Goal: Information Seeking & Learning: Learn about a topic

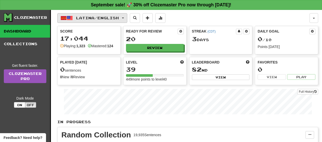
click at [127, 19] on button "Latina / English" at bounding box center [92, 18] width 70 height 10
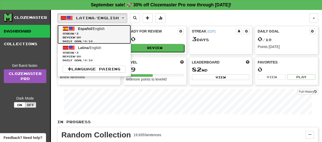
click at [103, 38] on span "Review: 20" at bounding box center [94, 38] width 63 height 4
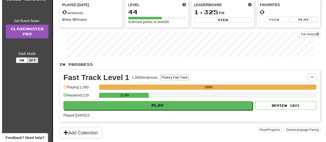
scroll to position [61, 0]
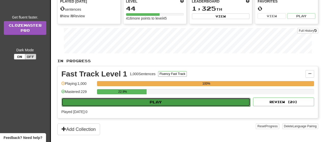
click at [227, 105] on button "Play" at bounding box center [156, 102] width 189 height 9
select select "**"
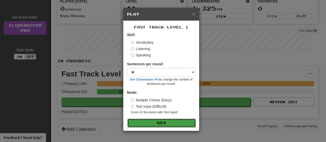
click at [189, 126] on button "Go" at bounding box center [161, 123] width 68 height 9
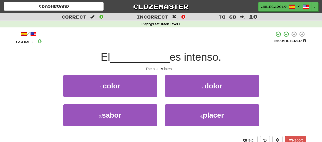
click at [194, 98] on div "2 . dolor" at bounding box center [212, 89] width 102 height 29
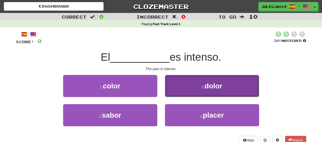
click at [194, 95] on button "2 . dolor" at bounding box center [212, 86] width 94 height 22
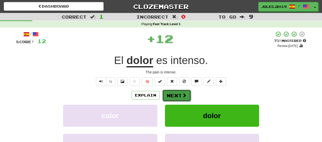
click at [186, 96] on span at bounding box center [184, 95] width 5 height 5
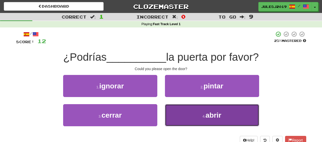
click at [183, 112] on button "4 . abrir" at bounding box center [212, 115] width 94 height 22
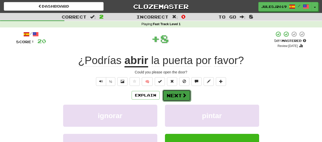
click at [179, 95] on button "Next" at bounding box center [176, 96] width 29 height 12
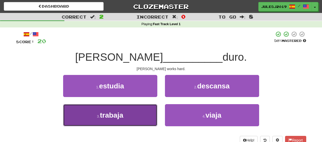
click at [136, 116] on button "3 . trabaja" at bounding box center [110, 115] width 94 height 22
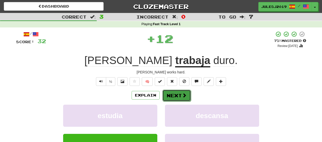
click at [175, 99] on button "Next" at bounding box center [176, 96] width 29 height 12
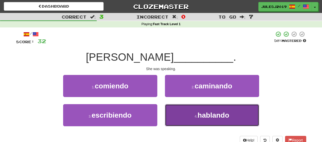
click at [176, 108] on button "4 . hablando" at bounding box center [212, 115] width 94 height 22
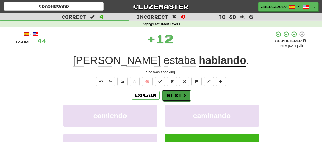
click at [173, 97] on button "Next" at bounding box center [176, 96] width 29 height 12
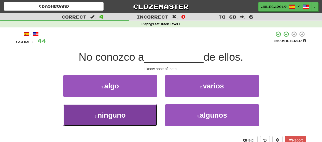
click at [148, 114] on button "3 . ninguno" at bounding box center [110, 115] width 94 height 22
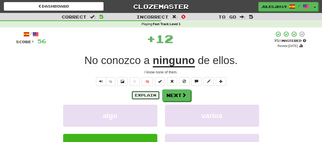
click at [146, 98] on button "Explain" at bounding box center [146, 95] width 28 height 9
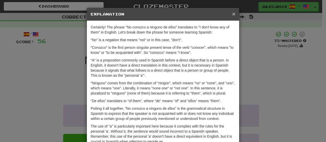
click at [232, 15] on span "×" at bounding box center [233, 14] width 3 height 6
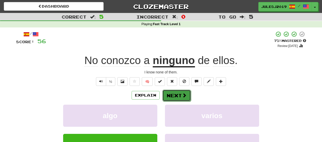
click at [175, 95] on button "Next" at bounding box center [176, 96] width 29 height 12
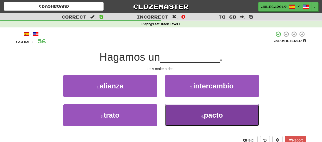
click at [177, 109] on button "4 . pacto" at bounding box center [212, 115] width 94 height 22
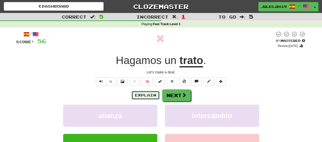
click at [155, 96] on button "Explain" at bounding box center [146, 95] width 28 height 9
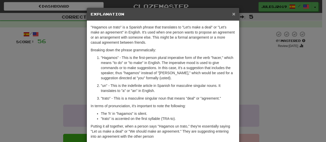
click at [232, 13] on span "×" at bounding box center [233, 14] width 3 height 6
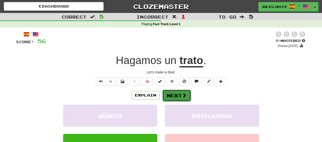
click at [172, 92] on button "Next" at bounding box center [176, 96] width 29 height 12
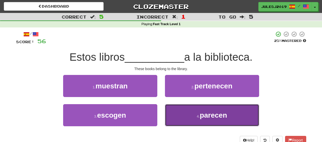
click at [180, 116] on button "4 . parecen" at bounding box center [212, 115] width 94 height 22
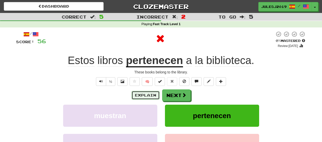
click at [151, 97] on button "Explain" at bounding box center [146, 95] width 28 height 9
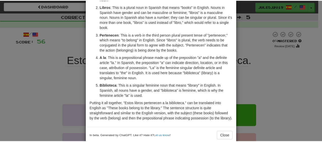
scroll to position [71, 0]
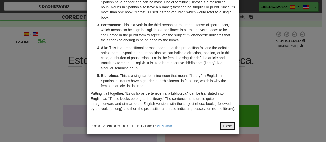
click at [226, 127] on button "Close" at bounding box center [228, 126] width 16 height 9
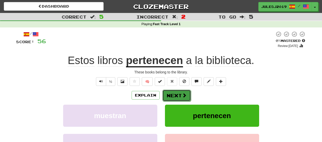
click at [174, 95] on button "Next" at bounding box center [176, 96] width 29 height 12
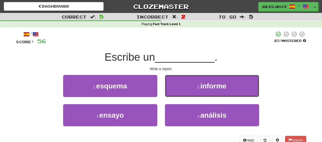
click at [174, 95] on button "2 . informe" at bounding box center [212, 86] width 94 height 22
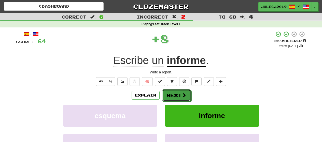
click at [174, 95] on button "Next" at bounding box center [176, 96] width 29 height 12
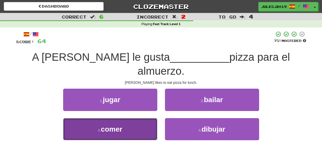
click at [139, 118] on button "3 . comer" at bounding box center [110, 129] width 94 height 22
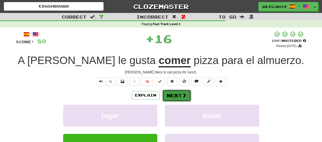
click at [174, 97] on button "Next" at bounding box center [176, 96] width 29 height 12
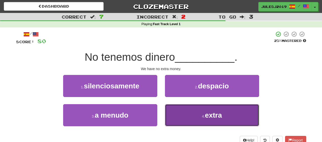
click at [174, 108] on button "4 . extra" at bounding box center [212, 115] width 94 height 22
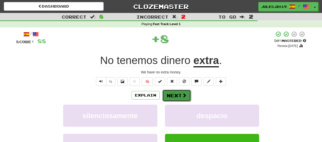
click at [173, 97] on button "Next" at bounding box center [176, 96] width 29 height 12
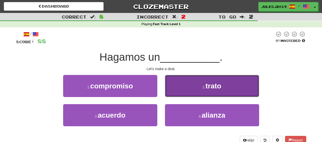
click at [173, 92] on button "2 . trato" at bounding box center [212, 86] width 94 height 22
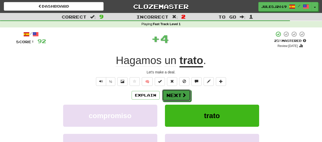
click at [173, 92] on button "Next" at bounding box center [176, 96] width 29 height 12
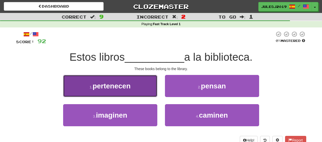
click at [137, 92] on button "1 . pertenecen" at bounding box center [110, 86] width 94 height 22
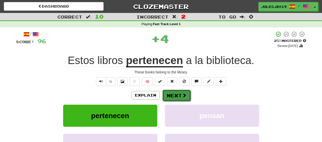
click at [168, 96] on button "Next" at bounding box center [176, 96] width 29 height 12
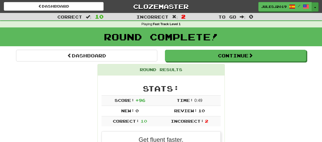
click at [314, 7] on button "Toggle Dropdown" at bounding box center [315, 6] width 7 height 9
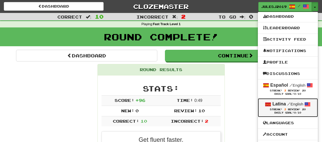
click at [276, 100] on link "Latina / English Streak: 3 Review: 20 Daily Goal: 0 /10" at bounding box center [288, 108] width 60 height 19
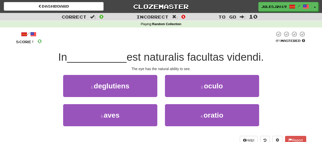
click at [269, 73] on div "/ Score: 0 0 % Mastered In __________ est naturalis facultas videndi. The eye h…" at bounding box center [161, 88] width 290 height 114
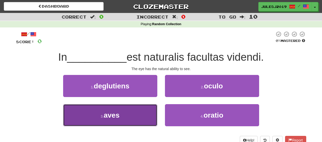
click at [135, 112] on button "3 . aves" at bounding box center [110, 115] width 94 height 22
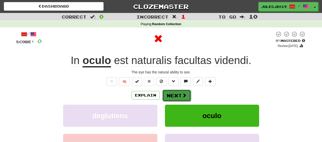
click at [166, 96] on button "Next" at bounding box center [176, 96] width 29 height 12
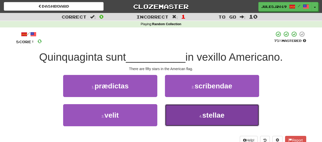
click at [181, 117] on button "4 . stellae" at bounding box center [212, 115] width 94 height 22
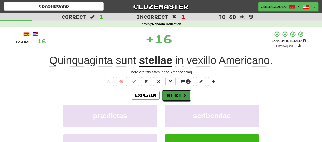
click at [176, 99] on button "Next" at bounding box center [176, 96] width 29 height 12
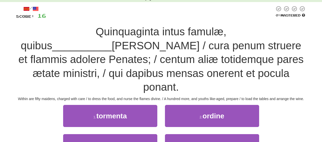
scroll to position [31, 0]
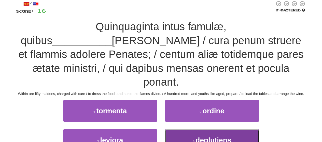
click at [185, 129] on button "4 . deglutiens" at bounding box center [212, 140] width 94 height 22
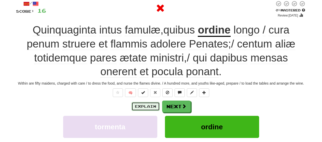
click at [155, 108] on button "Explain" at bounding box center [146, 106] width 28 height 9
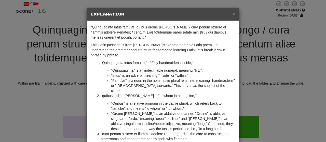
click at [234, 15] on div "× Explanation" at bounding box center [163, 14] width 152 height 13
click at [232, 14] on span "×" at bounding box center [233, 14] width 3 height 6
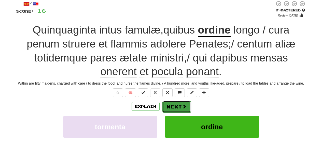
click at [166, 102] on button "Next" at bounding box center [176, 107] width 29 height 12
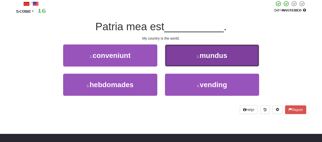
click at [184, 55] on button "2 . mundus" at bounding box center [212, 56] width 94 height 22
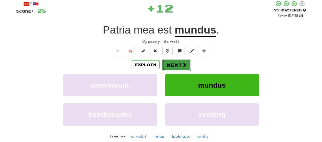
click at [176, 61] on button "Next" at bounding box center [176, 65] width 29 height 12
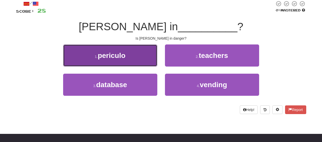
click at [146, 58] on button "1 . periculo" at bounding box center [110, 56] width 94 height 22
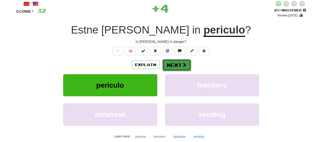
click at [180, 70] on button "Next" at bounding box center [176, 65] width 29 height 12
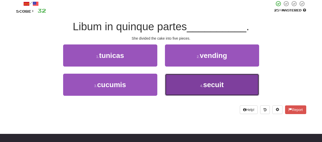
click at [185, 84] on button "4 . secuit" at bounding box center [212, 85] width 94 height 22
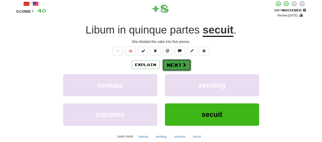
click at [175, 66] on button "Next" at bounding box center [176, 65] width 29 height 12
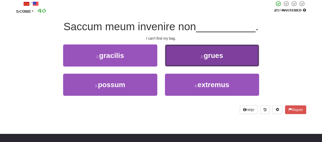
click at [172, 63] on button "2 . grues" at bounding box center [212, 56] width 94 height 22
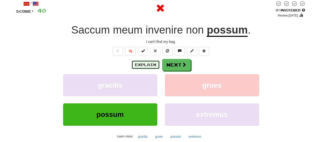
click at [153, 63] on button "Explain" at bounding box center [146, 65] width 28 height 9
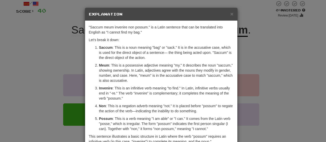
click at [233, 127] on div ""Saccum meum invenire non possum." is a Latin sentence that can be translated i…" at bounding box center [161, 86] width 152 height 130
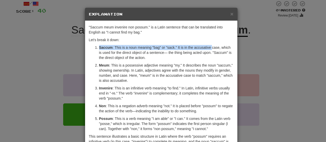
drag, startPoint x: 222, startPoint y: 41, endPoint x: 204, endPoint y: 49, distance: 20.2
click at [204, 49] on div ""Saccum meum invenire non possum." is a Latin sentence that can be translated i…" at bounding box center [161, 91] width 152 height 140
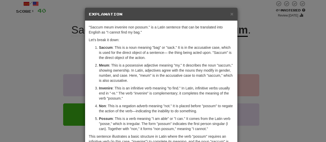
click at [251, 121] on div "× Explanation "Saccum meum invenire non possum." is a Latin sentence that can b…" at bounding box center [163, 71] width 326 height 142
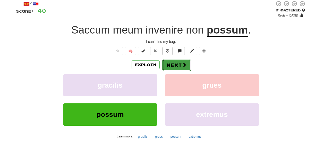
click at [183, 64] on span at bounding box center [184, 65] width 5 height 5
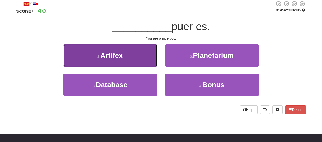
click at [140, 62] on button "1 . Artifex" at bounding box center [110, 56] width 94 height 22
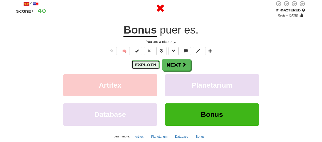
click at [150, 64] on button "Explain" at bounding box center [146, 65] width 28 height 9
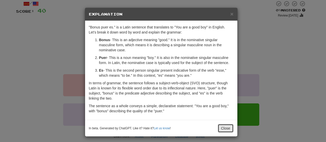
click at [218, 126] on button "Close" at bounding box center [226, 128] width 16 height 9
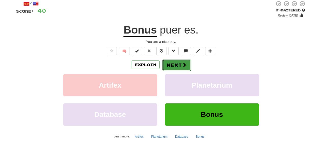
click at [174, 68] on button "Next" at bounding box center [176, 65] width 29 height 12
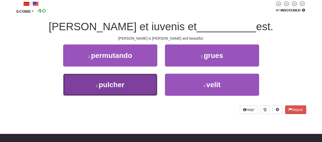
click at [132, 84] on button "3 . pulcher" at bounding box center [110, 85] width 94 height 22
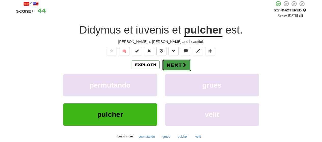
click at [174, 62] on button "Next" at bounding box center [176, 65] width 29 height 12
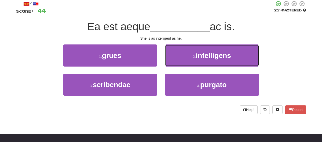
click at [174, 62] on button "2 . intelligens" at bounding box center [212, 56] width 94 height 22
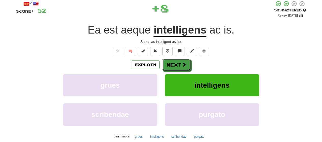
click at [174, 62] on button "Next" at bounding box center [176, 65] width 29 height 12
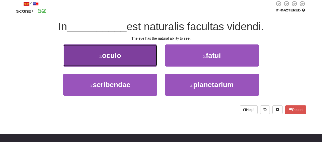
click at [135, 64] on button "1 . oculo" at bounding box center [110, 56] width 94 height 22
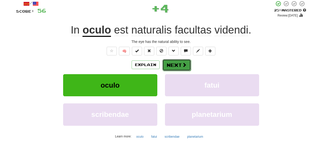
click at [168, 66] on button "Next" at bounding box center [176, 65] width 29 height 12
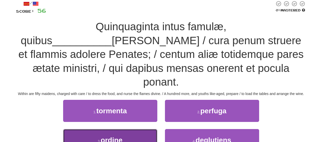
click at [128, 129] on button "3 . ordine" at bounding box center [110, 140] width 94 height 22
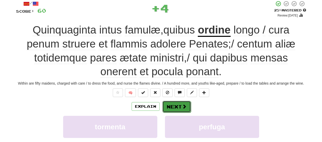
click at [164, 109] on button "Next" at bounding box center [176, 107] width 29 height 12
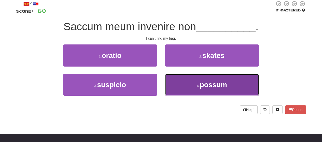
click at [184, 88] on button "4 . possum" at bounding box center [212, 85] width 94 height 22
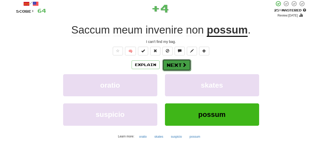
click at [179, 61] on button "Next" at bounding box center [176, 65] width 29 height 12
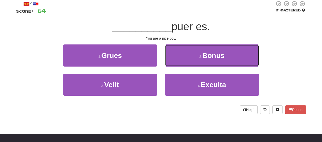
click at [179, 61] on button "2 . Bonus" at bounding box center [212, 56] width 94 height 22
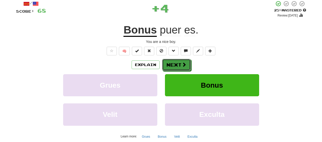
click at [179, 61] on button "Next" at bounding box center [176, 65] width 29 height 12
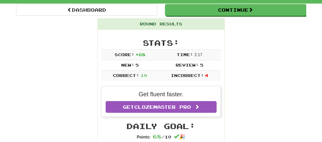
scroll to position [53, 0]
